Goal: Transaction & Acquisition: Download file/media

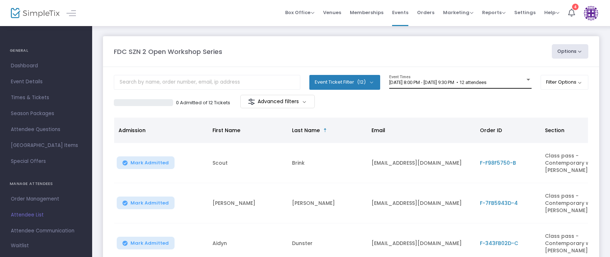
click at [454, 78] on div "[DATE] 8:00 PM - [DATE] 9:30 PM • 12 attendees Event Times" at bounding box center [460, 82] width 142 height 14
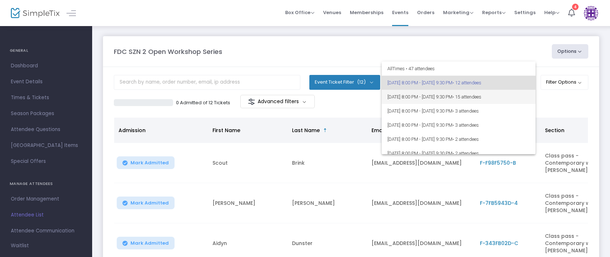
click at [456, 94] on span "[DATE] 8:00 PM - [DATE] 9:30 PM • 15 attendees" at bounding box center [459, 97] width 142 height 14
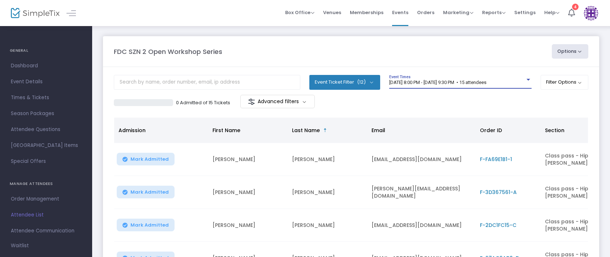
click at [560, 47] on button "Options" at bounding box center [570, 51] width 37 height 14
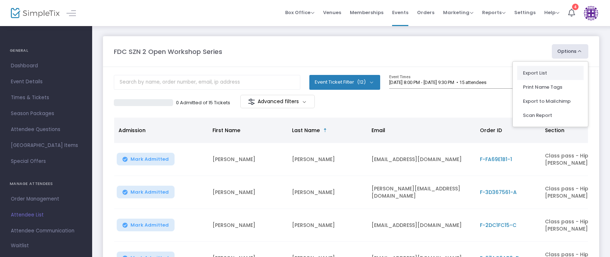
click at [554, 67] on li "Export List" at bounding box center [550, 73] width 67 height 14
radio input "false"
radio input "true"
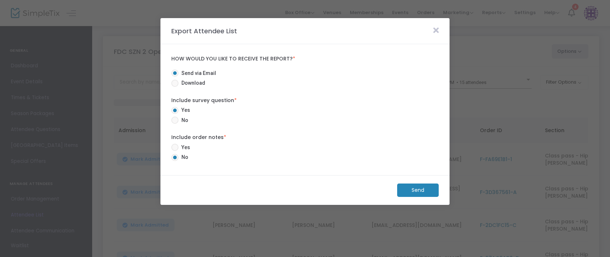
click at [191, 84] on span "Download" at bounding box center [192, 83] width 27 height 8
click at [175, 87] on input "Download" at bounding box center [175, 87] width 0 height 0
radio input "true"
click at [389, 189] on m-button "Download" at bounding box center [412, 189] width 54 height 13
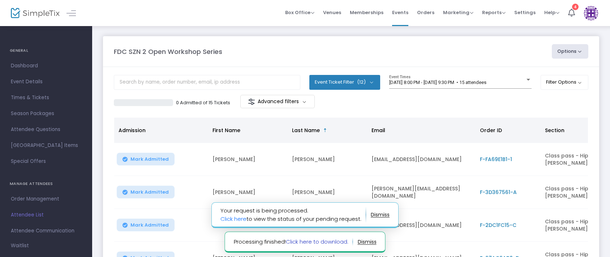
click at [299, 242] on link "Click here to download." at bounding box center [317, 242] width 63 height 8
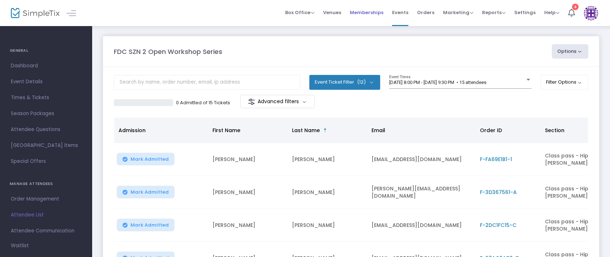
click at [378, 13] on span "Memberships" at bounding box center [367, 12] width 34 height 18
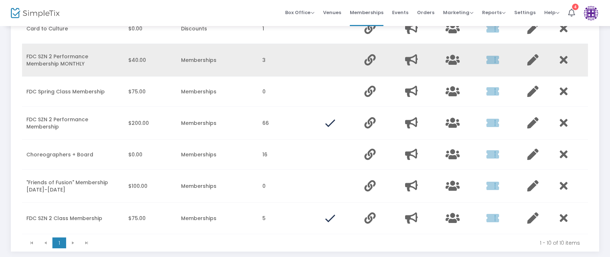
scroll to position [207, 0]
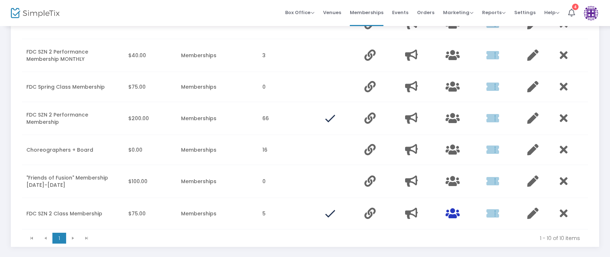
click at [450, 210] on icon "Data table" at bounding box center [453, 213] width 14 height 11
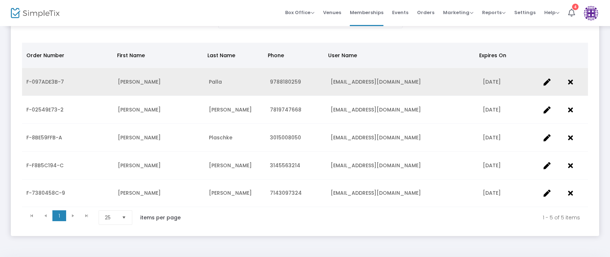
scroll to position [71, 0]
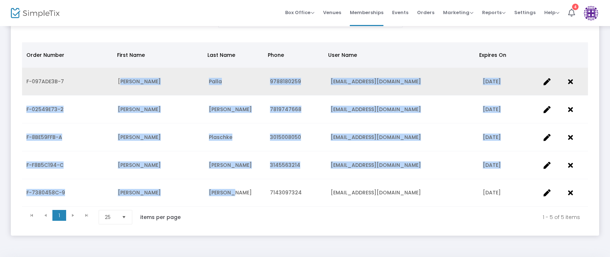
drag, startPoint x: 243, startPoint y: 196, endPoint x: 115, endPoint y: 79, distance: 173.2
click at [115, 79] on tbody "F-097ADE3B-7 [PERSON_NAME] 9788180259 [EMAIL_ADDRESS][DOMAIN_NAME] [DATE] F-025…" at bounding box center [305, 137] width 566 height 139
copy tbody "[PERSON_NAME] 9788180259 [EMAIL_ADDRESS][DOMAIN_NAME] [DATE] F-02549E73-2 [PERS…"
